Goal: Information Seeking & Learning: Learn about a topic

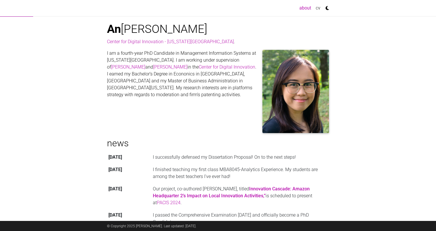
scroll to position [3, 0]
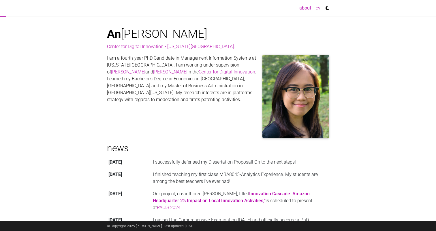
click at [318, 10] on link "cv" at bounding box center [318, 8] width 9 height 12
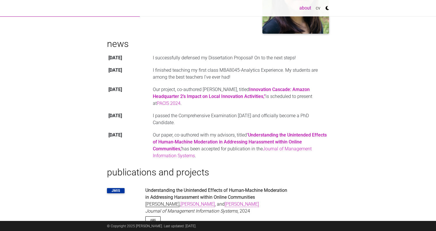
scroll to position [114, 0]
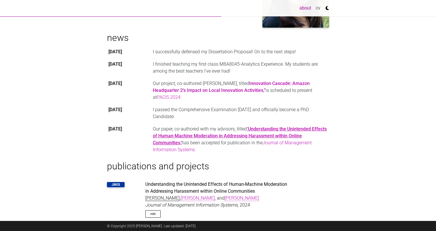
click at [225, 136] on link "‘Understanding the Unintended Effects of Human-Machine Moderation in Addressing…" at bounding box center [240, 135] width 174 height 19
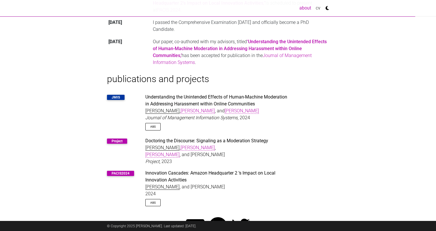
scroll to position [213, 0]
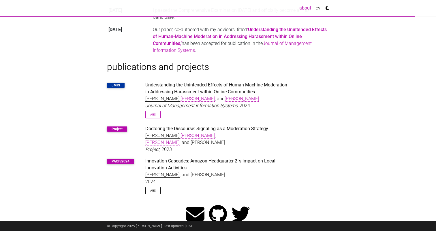
click at [153, 115] on link "Abs" at bounding box center [152, 114] width 15 height 7
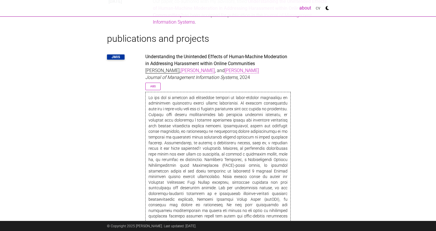
scroll to position [233, 0]
